Goal: Find contact information: Find contact information

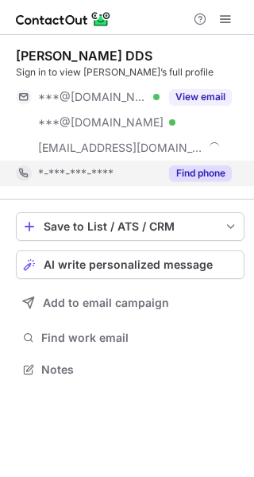
scroll to position [358, 254]
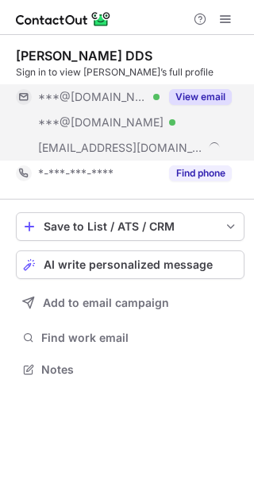
click at [211, 91] on button "View email" at bounding box center [200, 97] width 63 height 16
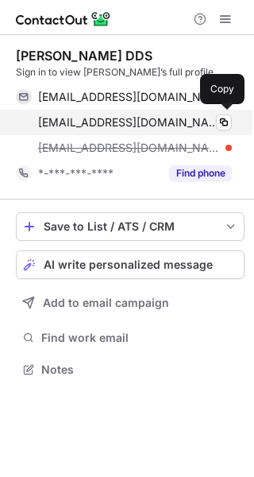
click at [109, 118] on span "igrik09@yahoo.com" at bounding box center [129, 122] width 182 height 14
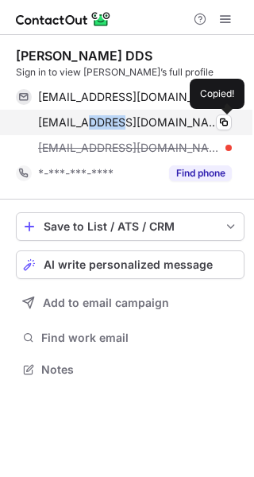
click at [109, 118] on span "igrik09@yahoo.com" at bounding box center [129, 122] width 182 height 14
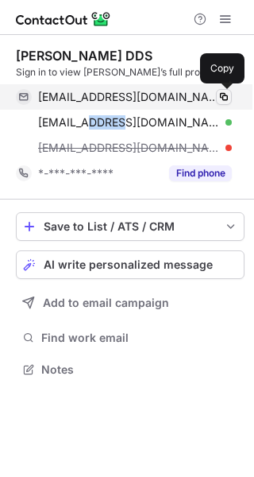
click at [222, 97] on span at bounding box center [224, 97] width 13 height 13
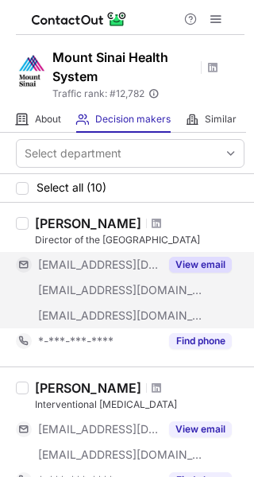
click at [206, 265] on button "View email" at bounding box center [200, 265] width 63 height 16
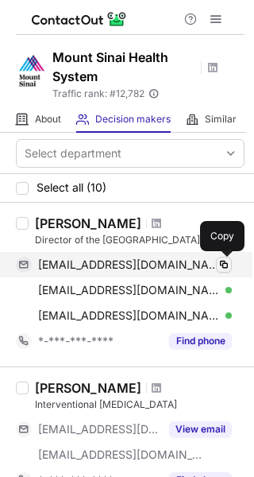
click at [224, 261] on span at bounding box center [224, 264] width 13 height 13
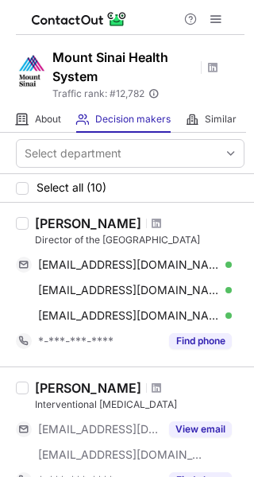
click at [110, 56] on h1 "Mount Sinai Health System" at bounding box center [123, 67] width 143 height 38
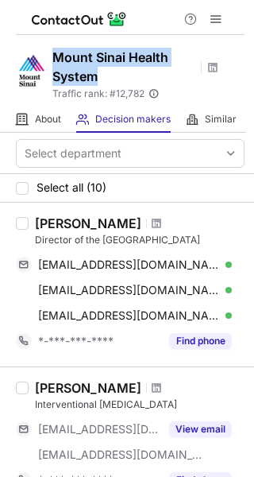
copy h1 "Mount Sinai Health System"
click at [110, 56] on h1 "Mount Sinai Health System" at bounding box center [123, 67] width 143 height 38
